Goal: Information Seeking & Learning: Find specific fact

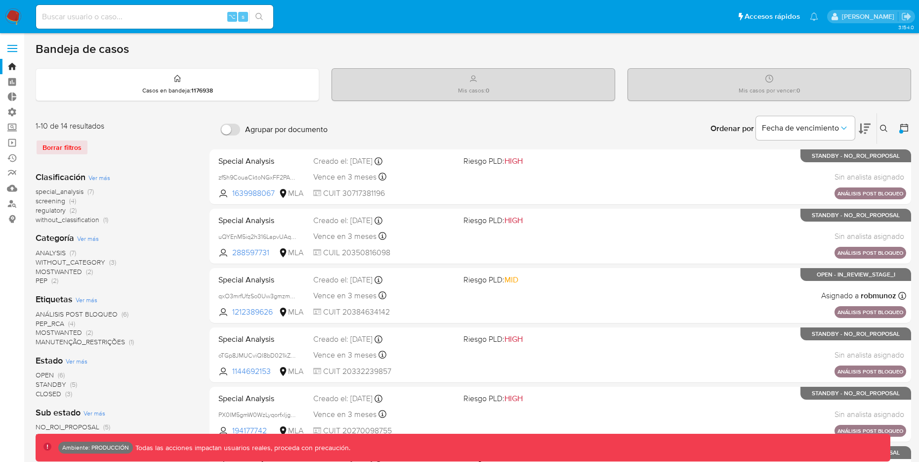
click at [172, 19] on input at bounding box center [154, 16] width 237 height 13
paste input "1520149606"
type input "1520149606"
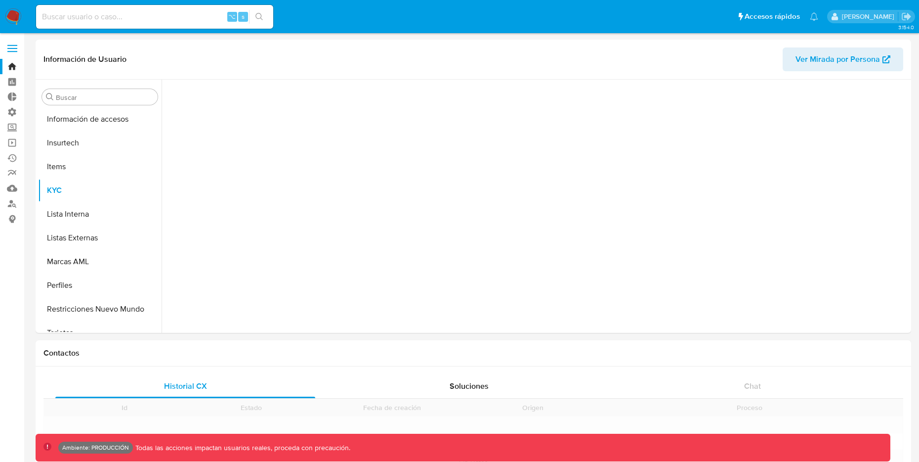
scroll to position [441, 0]
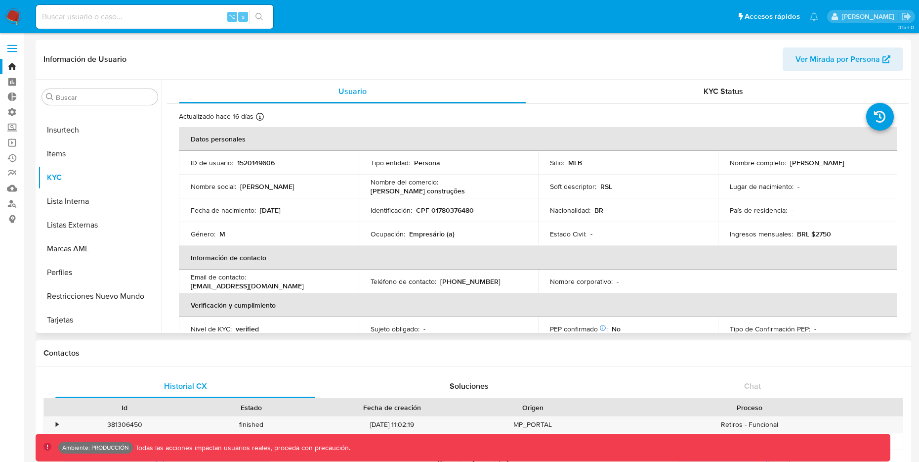
select select "10"
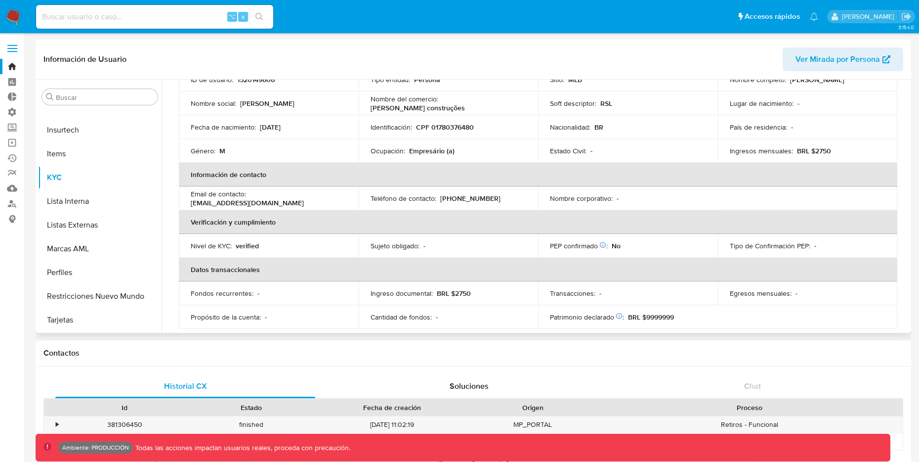
scroll to position [0, 0]
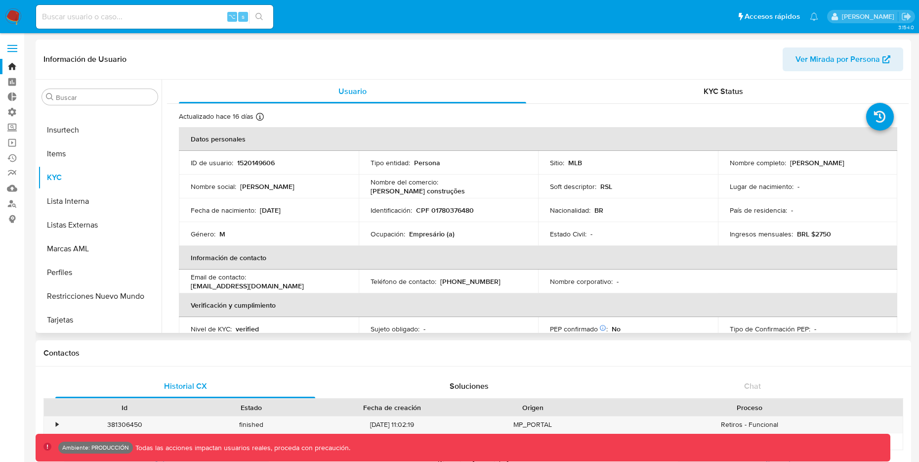
drag, startPoint x: 788, startPoint y: 162, endPoint x: 866, endPoint y: 160, distance: 78.1
click at [866, 160] on div "Nombre completo : [PERSON_NAME]" at bounding box center [808, 162] width 156 height 9
copy p "[PERSON_NAME]"
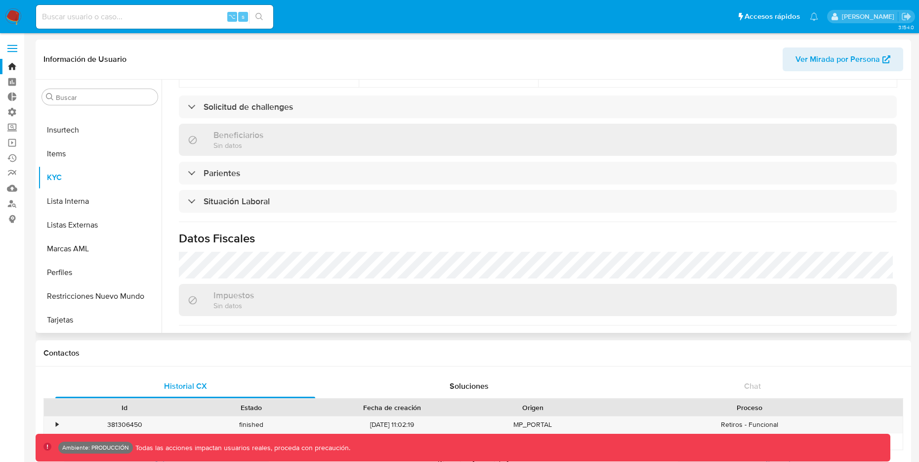
scroll to position [338, 0]
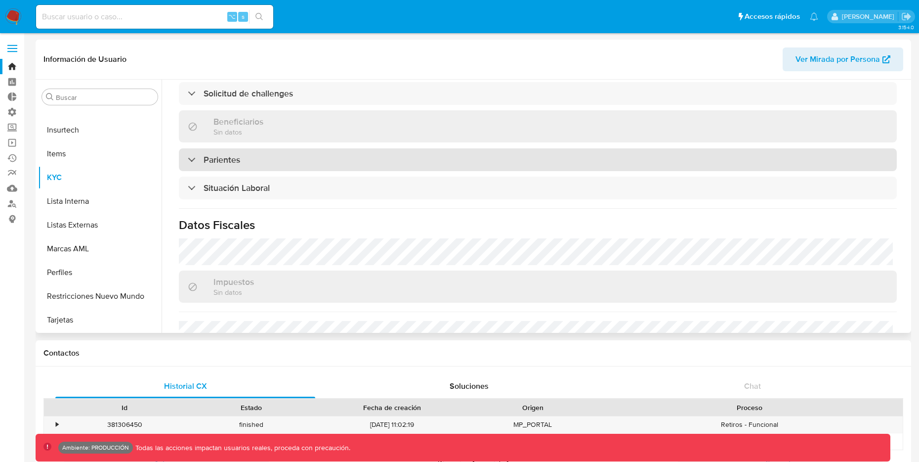
click at [244, 157] on div "Parientes" at bounding box center [538, 159] width 718 height 23
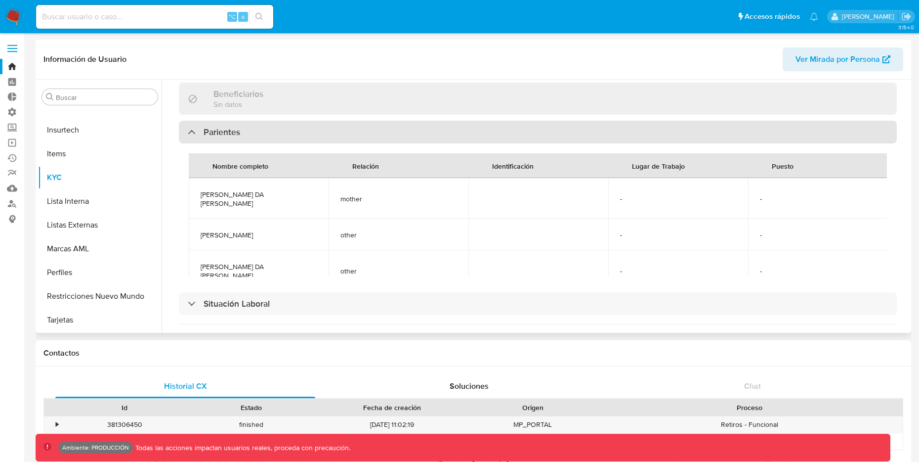
scroll to position [391, 0]
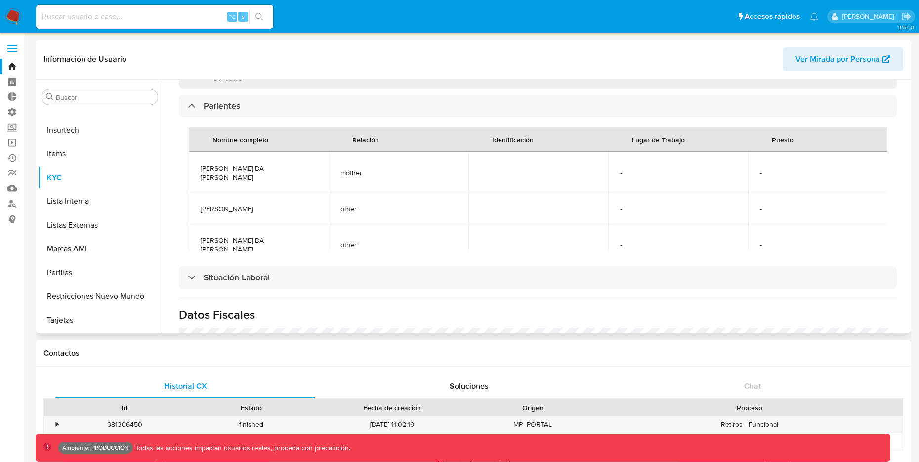
click at [252, 131] on div "Nombre completo" at bounding box center [241, 140] width 80 height 24
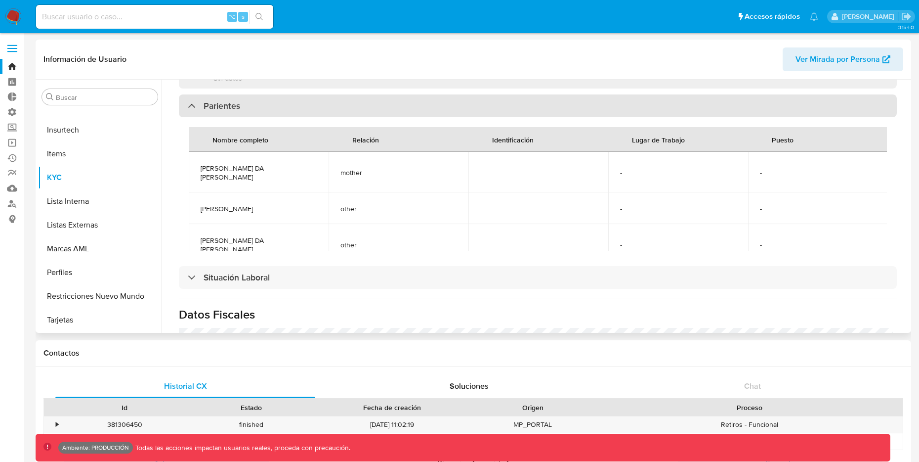
click at [244, 113] on div "Parientes" at bounding box center [538, 105] width 718 height 23
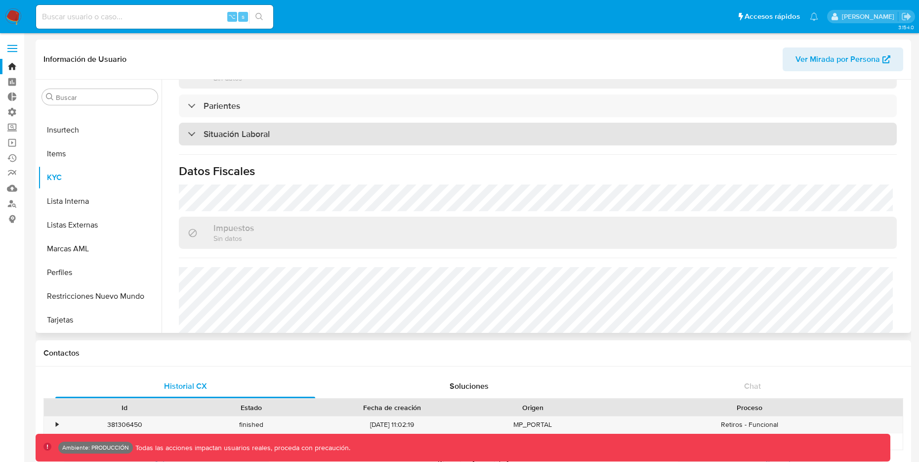
click at [242, 136] on h3 "Situación Laboral" at bounding box center [237, 134] width 66 height 11
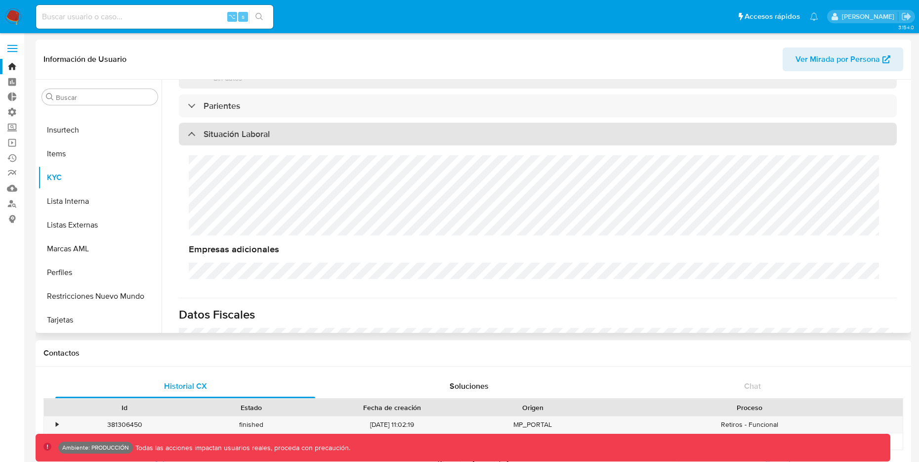
click at [242, 136] on h3 "Situación Laboral" at bounding box center [237, 134] width 66 height 11
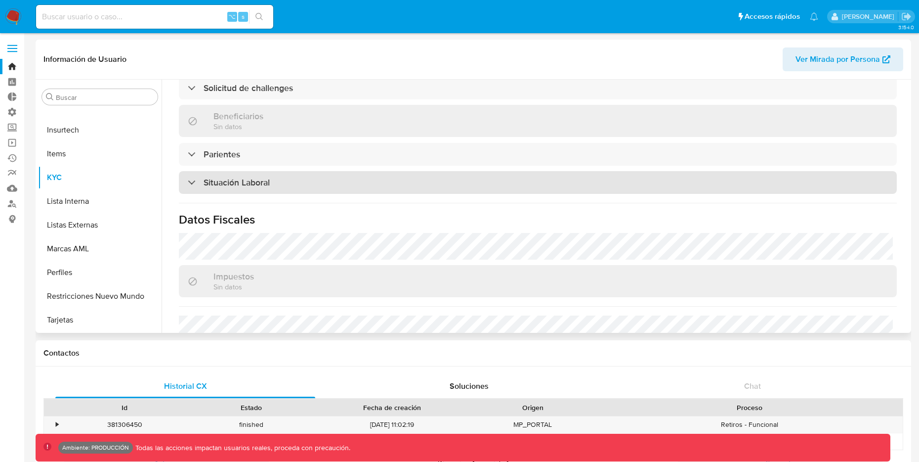
scroll to position [303, 0]
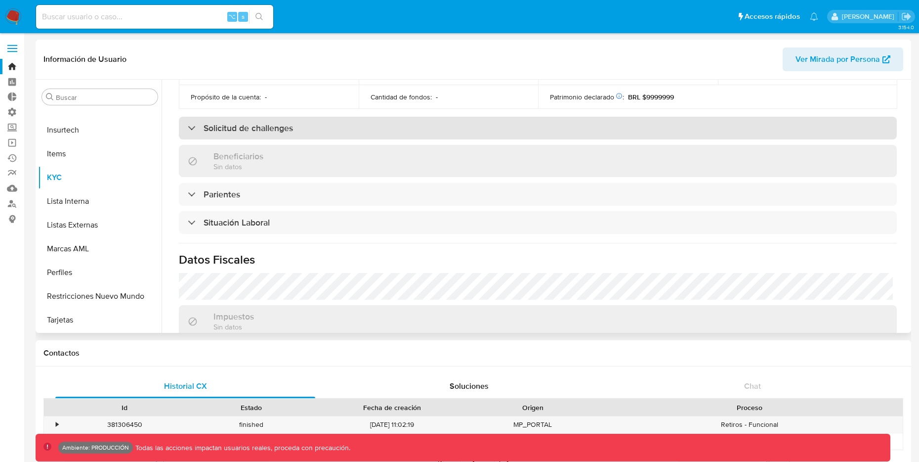
click at [247, 129] on h3 "Solicitud de challenges" at bounding box center [248, 128] width 89 height 11
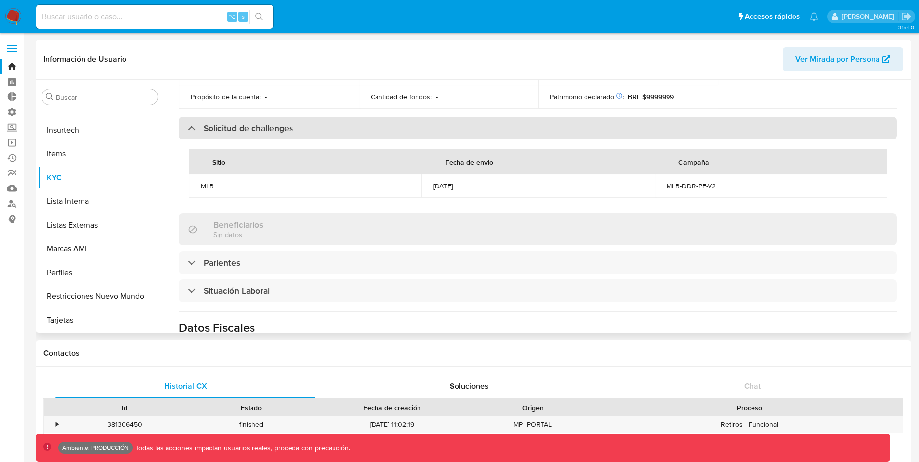
click at [247, 129] on h3 "Solicitud de challenges" at bounding box center [248, 128] width 89 height 11
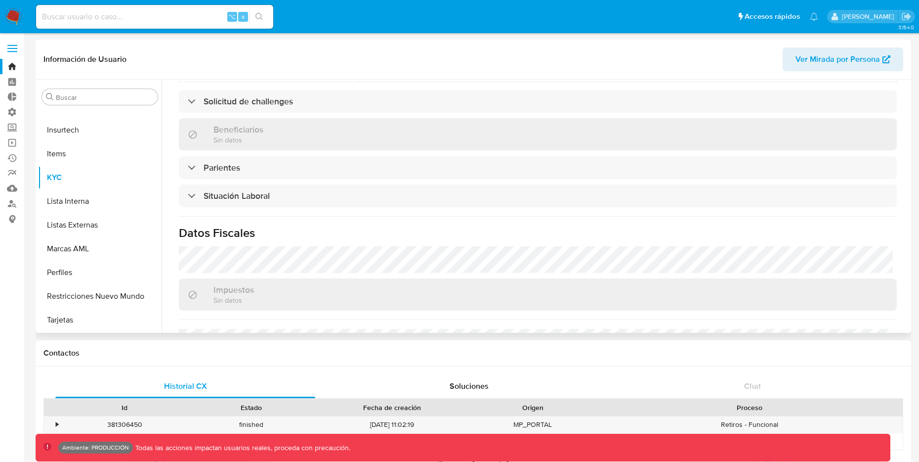
scroll to position [338, 0]
